Goal: Navigation & Orientation: Go to known website

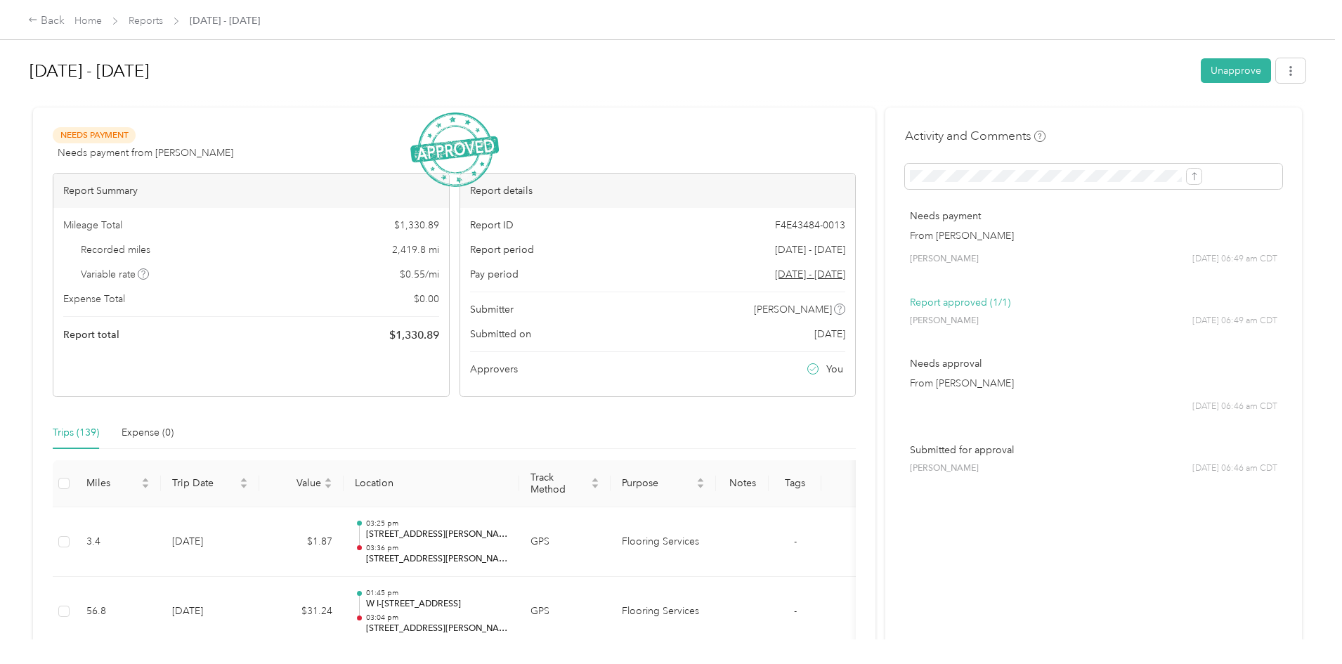
click at [890, 38] on div "Back Home Reports Sep 1 - 30, 2025" at bounding box center [671, 19] width 1342 height 39
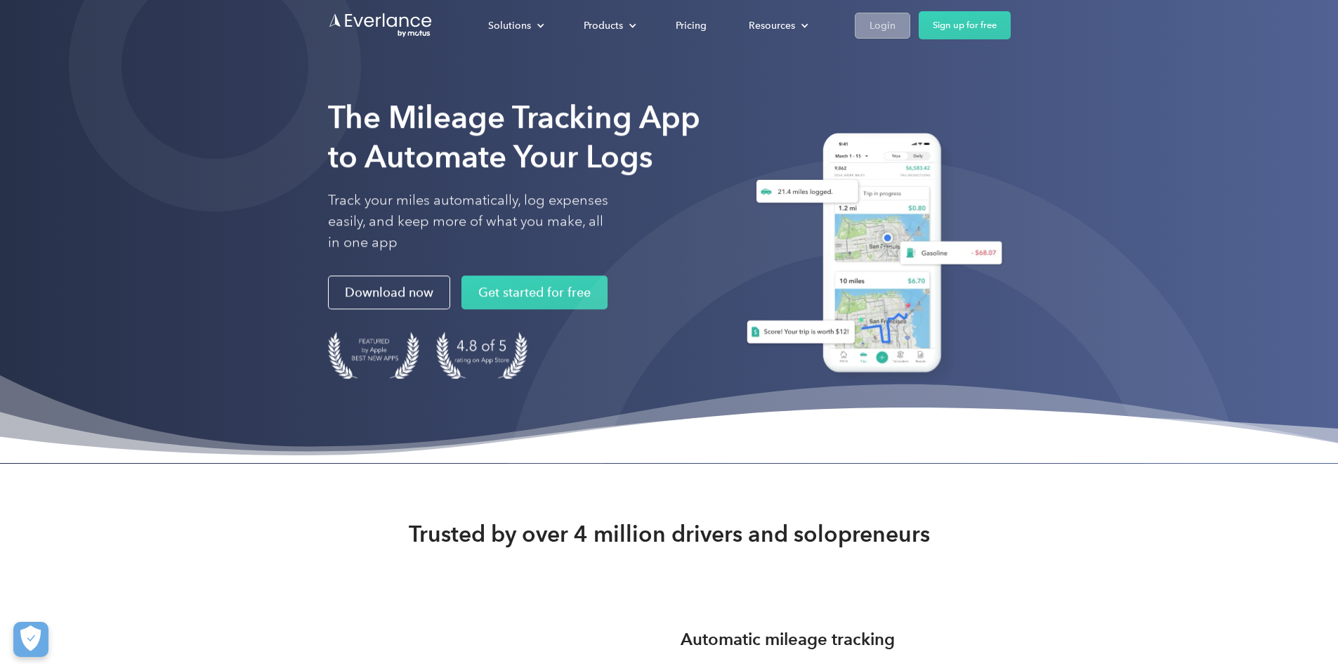
click at [896, 28] on div "Login" at bounding box center [883, 26] width 26 height 18
